Goal: Complete application form

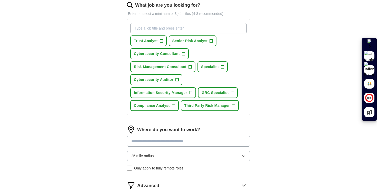
scroll to position [169, 0]
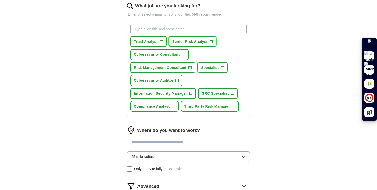
click at [211, 41] on span "+" at bounding box center [211, 42] width 3 height 4
click at [184, 55] on span "+" at bounding box center [183, 55] width 3 height 4
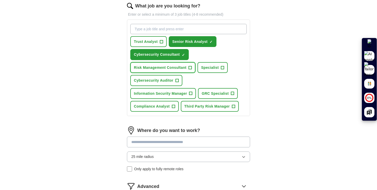
click at [188, 67] on button "Risk Management Consultant +" at bounding box center [162, 67] width 65 height 11
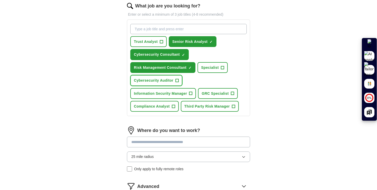
click at [167, 84] on button "Cybersecurity Auditor +" at bounding box center [156, 80] width 52 height 11
click at [172, 92] on span "Information Security Manager" at bounding box center [160, 94] width 53 height 6
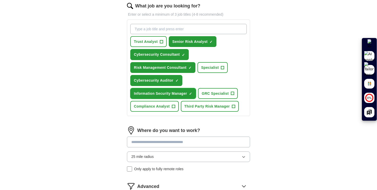
click at [172, 92] on span "Information Security Manager" at bounding box center [160, 94] width 53 height 6
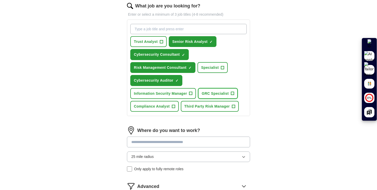
click at [214, 92] on span "GRC Specialist" at bounding box center [215, 94] width 27 height 6
click at [167, 106] on span "Compliance Analyst" at bounding box center [152, 106] width 36 height 6
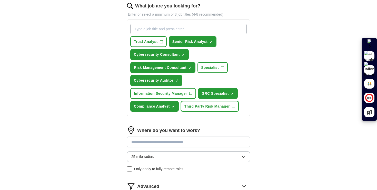
click at [216, 107] on span "Third Party Risk Manager" at bounding box center [206, 106] width 45 height 6
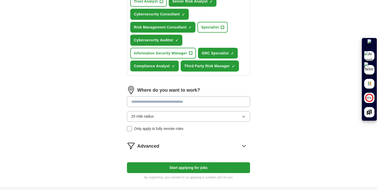
scroll to position [210, 0]
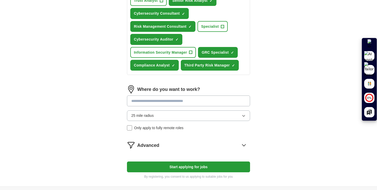
click at [215, 102] on input at bounding box center [188, 100] width 123 height 11
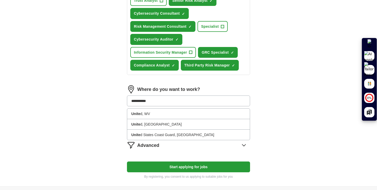
type input "**********"
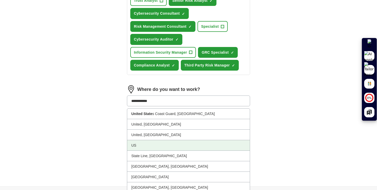
click at [230, 143] on li "US" at bounding box center [188, 145] width 123 height 11
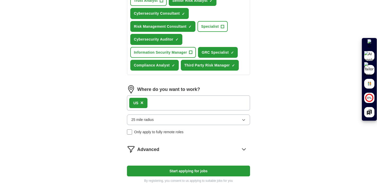
click at [199, 170] on button "Start applying for jobs" at bounding box center [188, 170] width 123 height 11
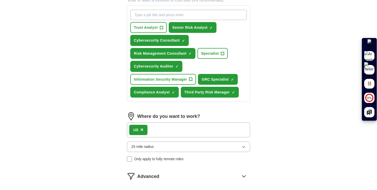
select select "**"
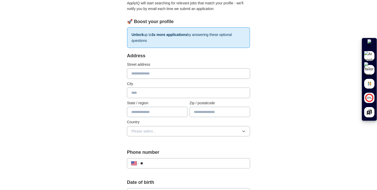
scroll to position [71, 0]
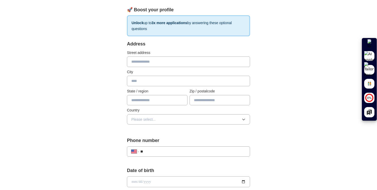
click at [197, 60] on input "text" at bounding box center [188, 61] width 123 height 10
type input "**********"
type input "**"
type input "*****"
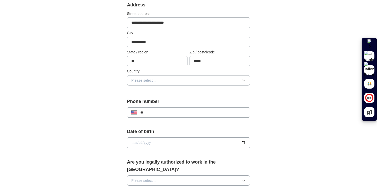
scroll to position [117, 0]
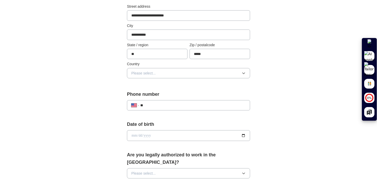
click at [196, 75] on button "Please select..." at bounding box center [188, 73] width 123 height 10
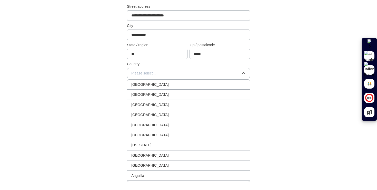
click at [185, 91] on li "[GEOGRAPHIC_DATA]" at bounding box center [188, 95] width 123 height 10
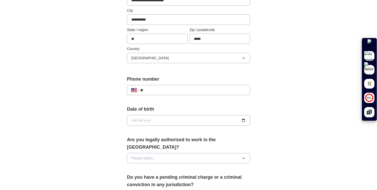
scroll to position [135, 0]
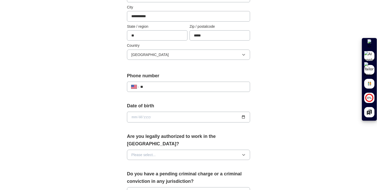
click at [182, 85] on input "**" at bounding box center [192, 87] width 105 height 6
type input "**********"
click at [184, 120] on input "date" at bounding box center [188, 117] width 123 height 11
type input "**********"
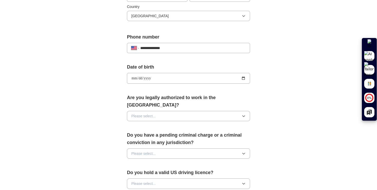
scroll to position [178, 0]
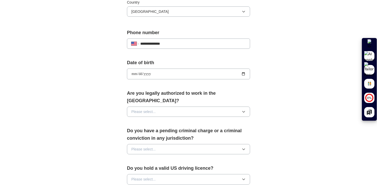
click at [182, 106] on button "Please select..." at bounding box center [188, 111] width 123 height 10
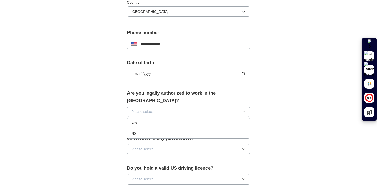
click at [167, 119] on li "Yes" at bounding box center [188, 123] width 123 height 10
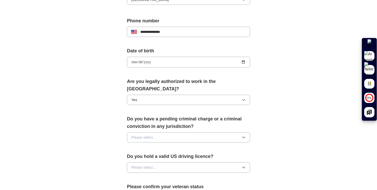
scroll to position [193, 0]
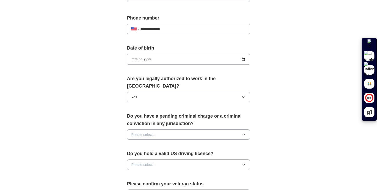
click at [167, 129] on button "Please select..." at bounding box center [188, 134] width 123 height 10
click at [159, 153] on div "No" at bounding box center [188, 156] width 114 height 6
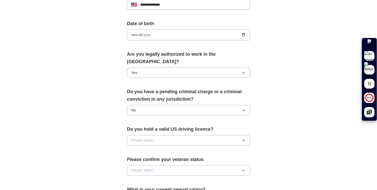
scroll to position [218, 0]
click at [160, 135] on button "Please select..." at bounding box center [188, 140] width 123 height 10
click at [154, 149] on div "Yes" at bounding box center [188, 152] width 114 height 6
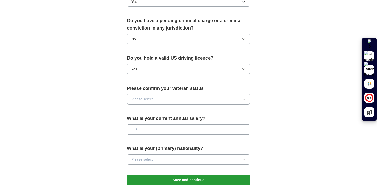
scroll to position [340, 0]
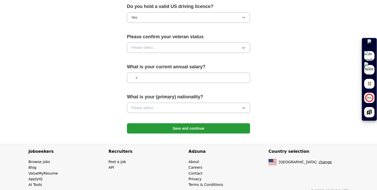
click at [161, 45] on button "Please select..." at bounding box center [188, 47] width 123 height 10
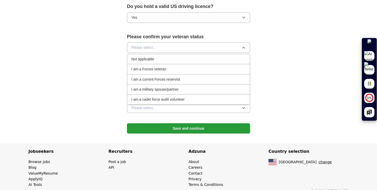
click at [160, 54] on li "Not applicable" at bounding box center [188, 59] width 123 height 10
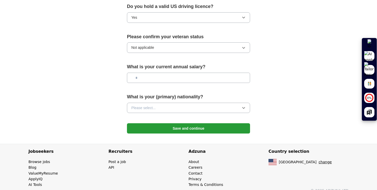
click at [157, 76] on div "What is your current annual salary?" at bounding box center [188, 75] width 123 height 24
click at [156, 73] on input "text" at bounding box center [188, 78] width 123 height 10
type input "********"
click at [163, 103] on button "Please select..." at bounding box center [188, 108] width 123 height 10
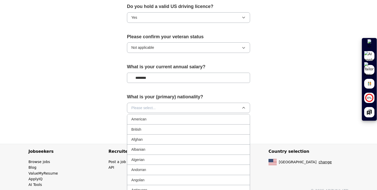
click at [163, 103] on button "Please select..." at bounding box center [188, 108] width 123 height 10
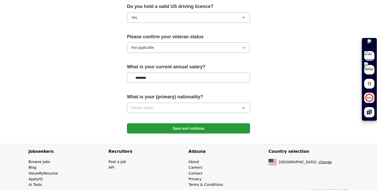
click at [163, 103] on button "Please select..." at bounding box center [188, 108] width 123 height 10
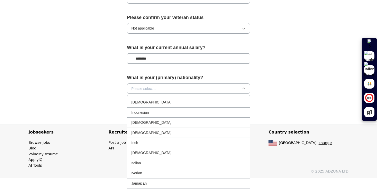
scroll to position [805, 0]
click at [161, 100] on div "[DEMOGRAPHIC_DATA]" at bounding box center [188, 103] width 114 height 6
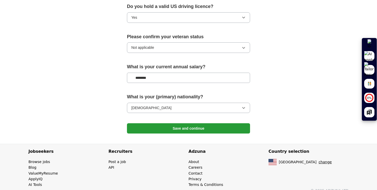
click at [181, 123] on button "Save and continue" at bounding box center [188, 128] width 123 height 10
